Goal: Check status: Check status

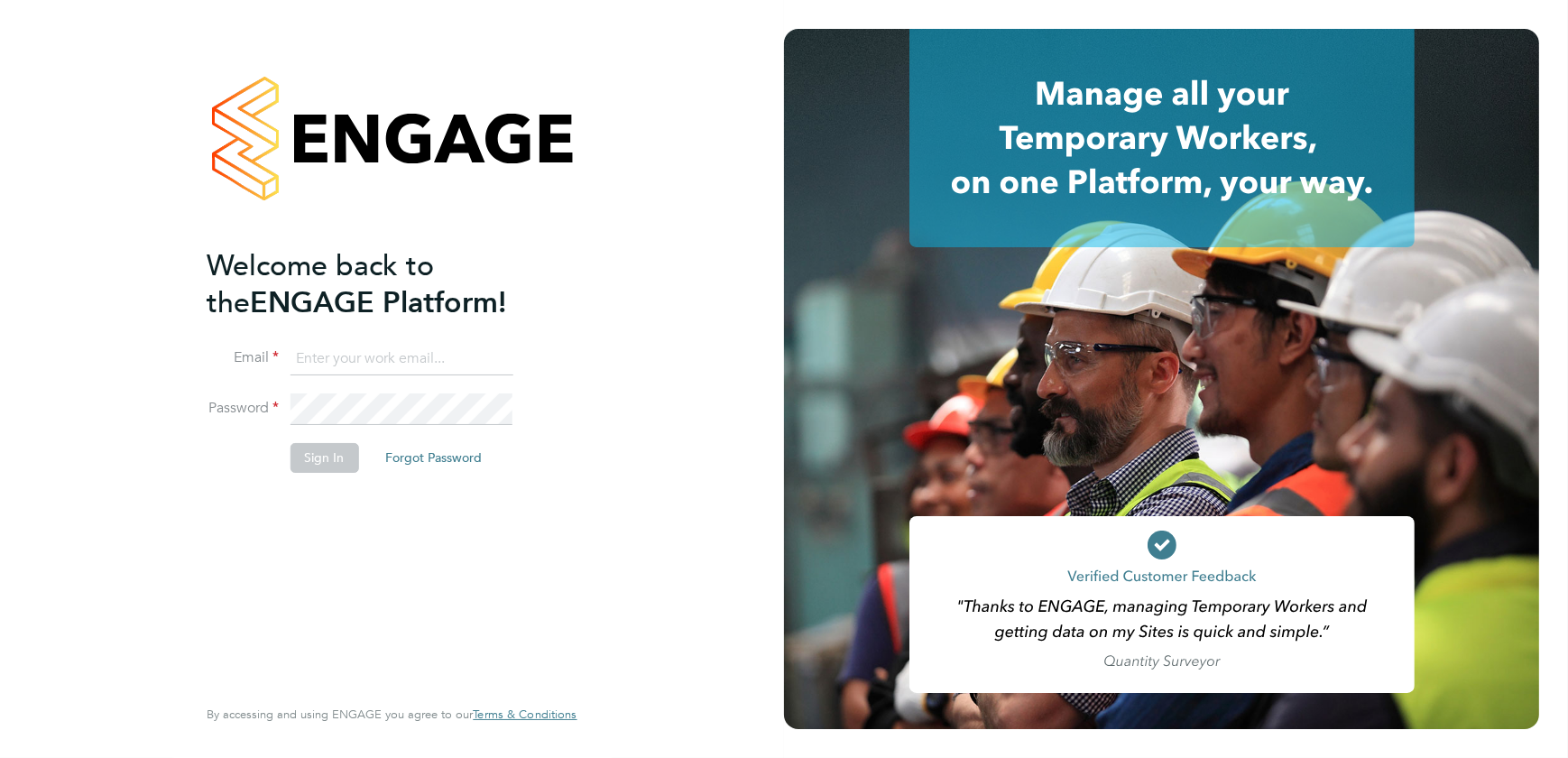
type input "inga.padrieziene@apleona.com"
click at [310, 456] on button "Sign In" at bounding box center [324, 457] width 69 height 29
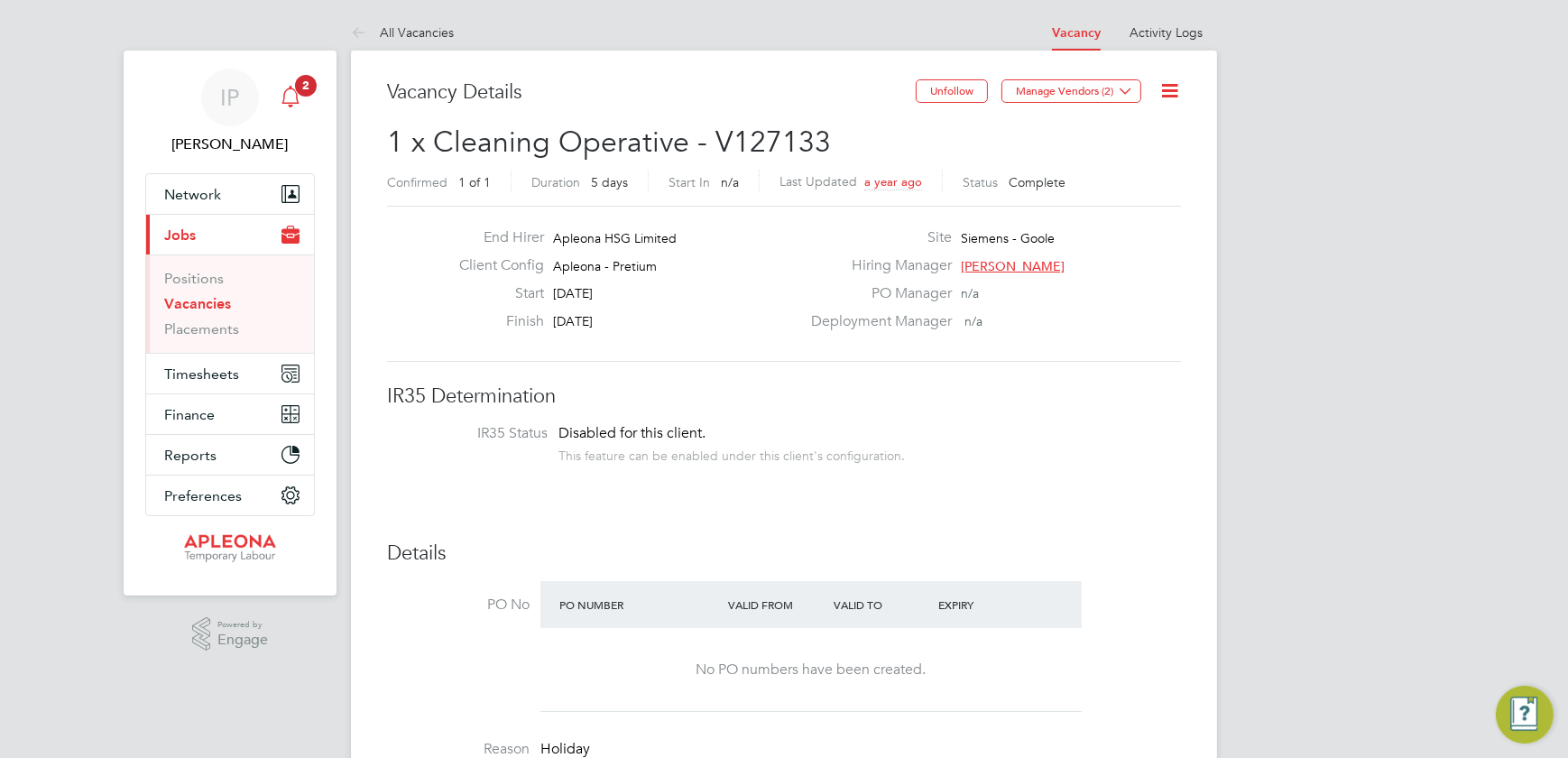
click at [292, 95] on icon "Main navigation" at bounding box center [291, 96] width 22 height 22
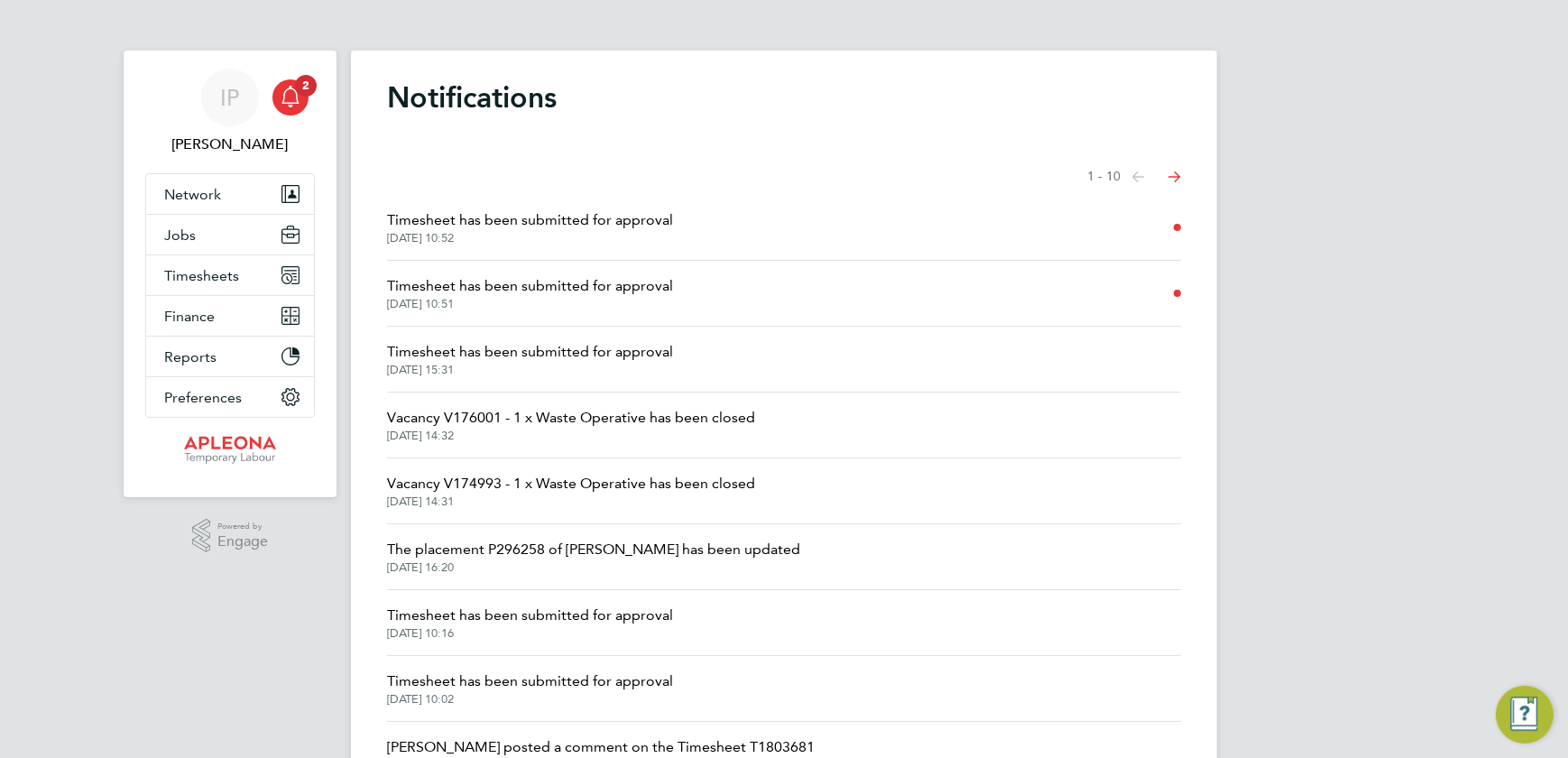
click at [542, 291] on span "Timesheet has been submitted for approval" at bounding box center [530, 286] width 286 height 22
